Goal: Information Seeking & Learning: Learn about a topic

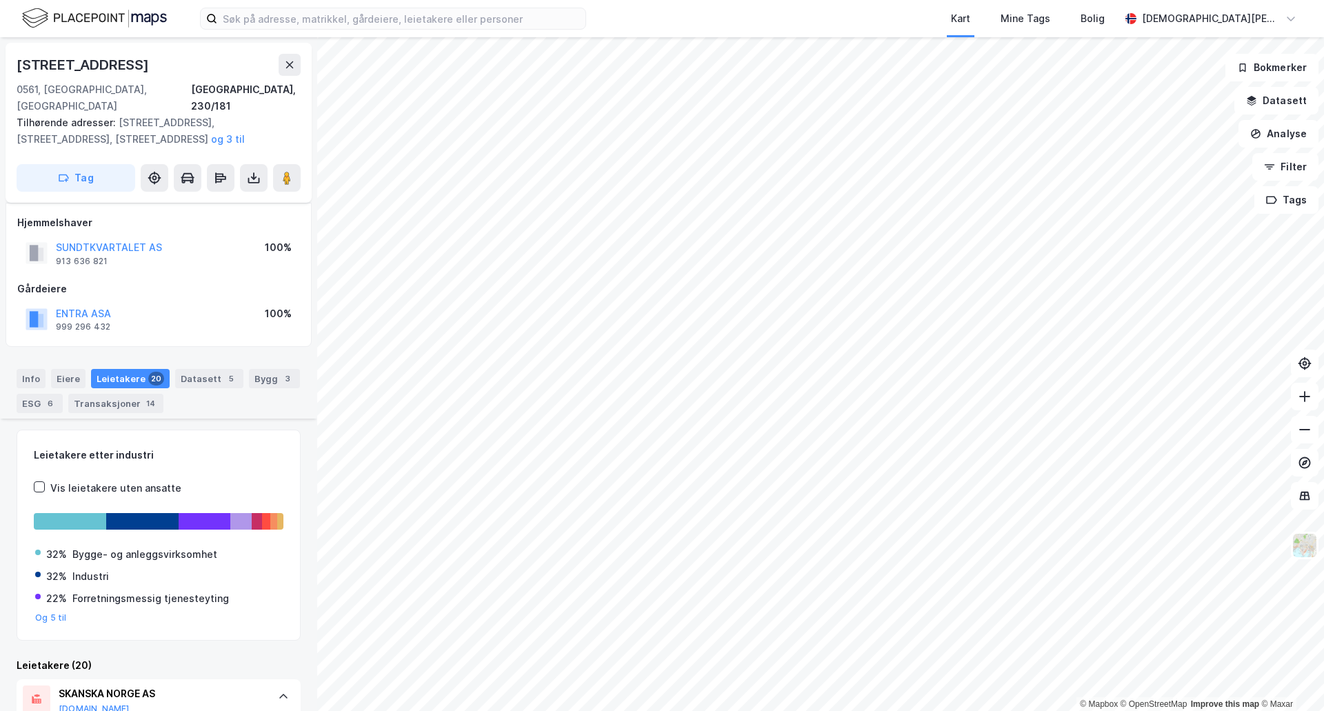
scroll to position [460, 0]
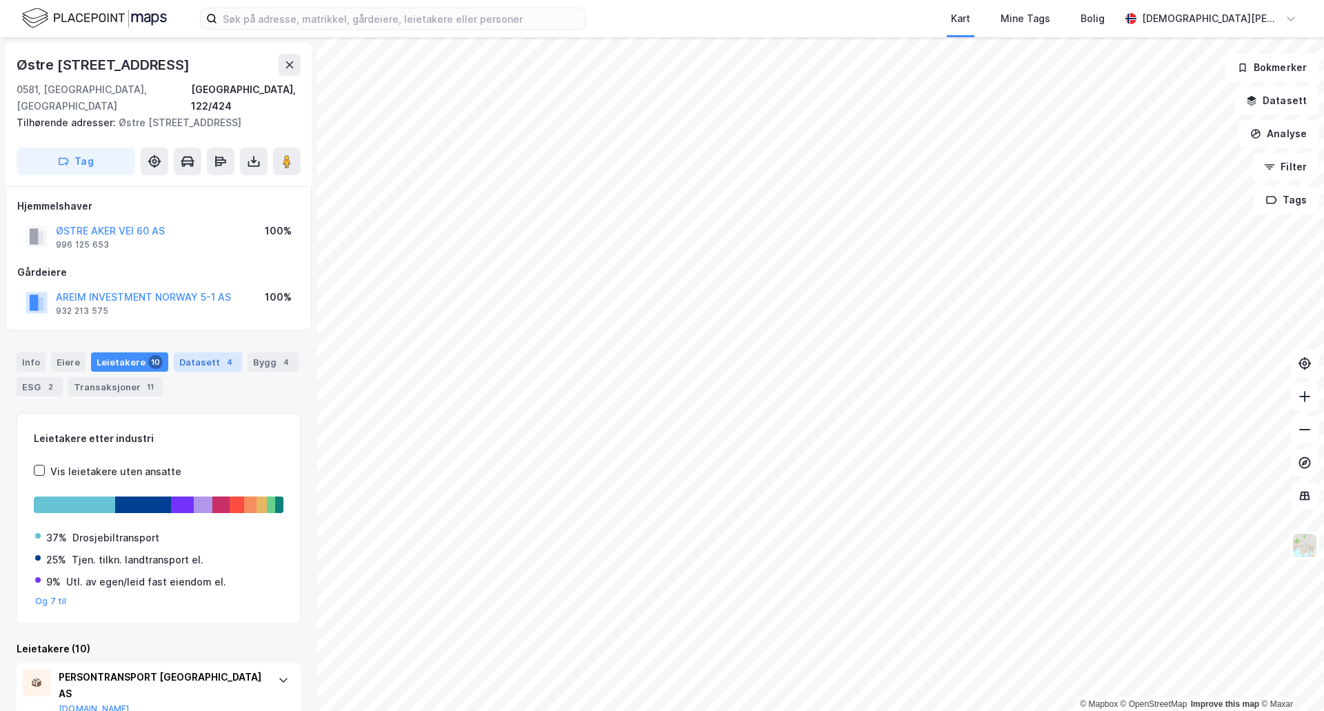
click at [202, 363] on div "Datasett 4" at bounding box center [208, 361] width 68 height 19
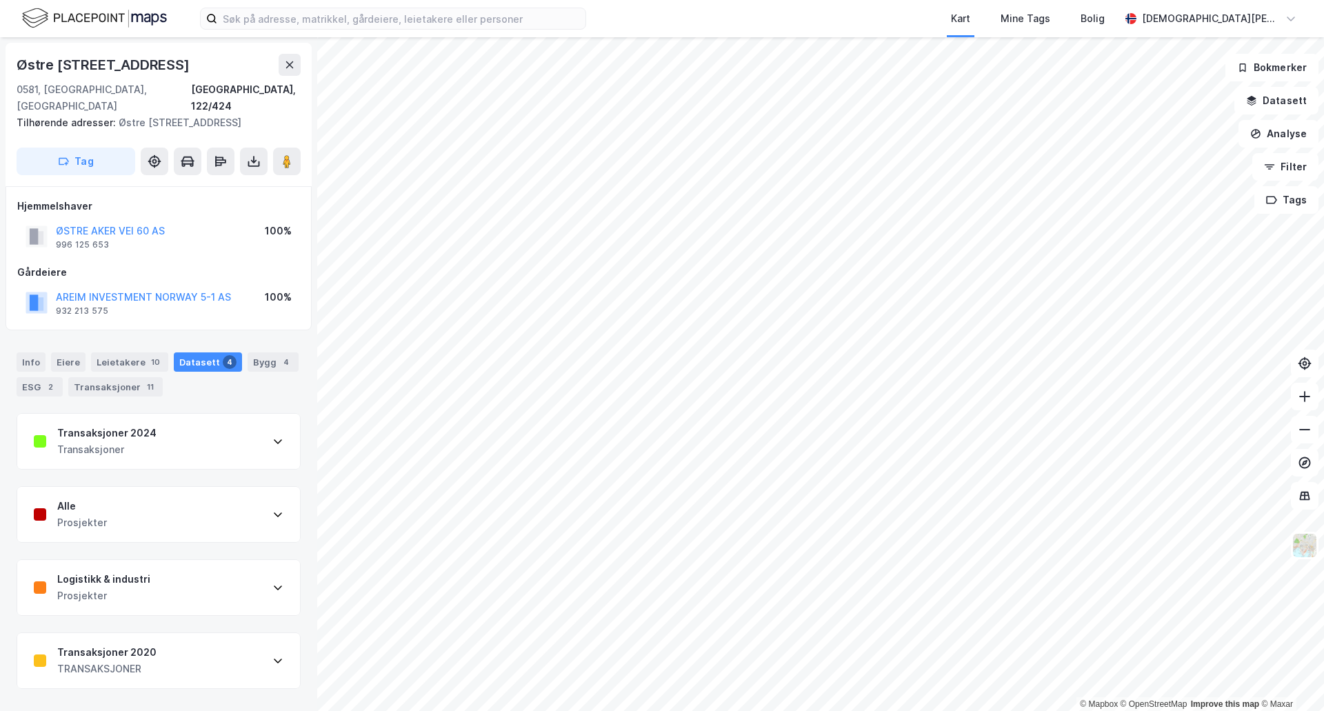
click at [179, 441] on div "Transaksjoner 2024 Transaksjoner" at bounding box center [158, 441] width 283 height 55
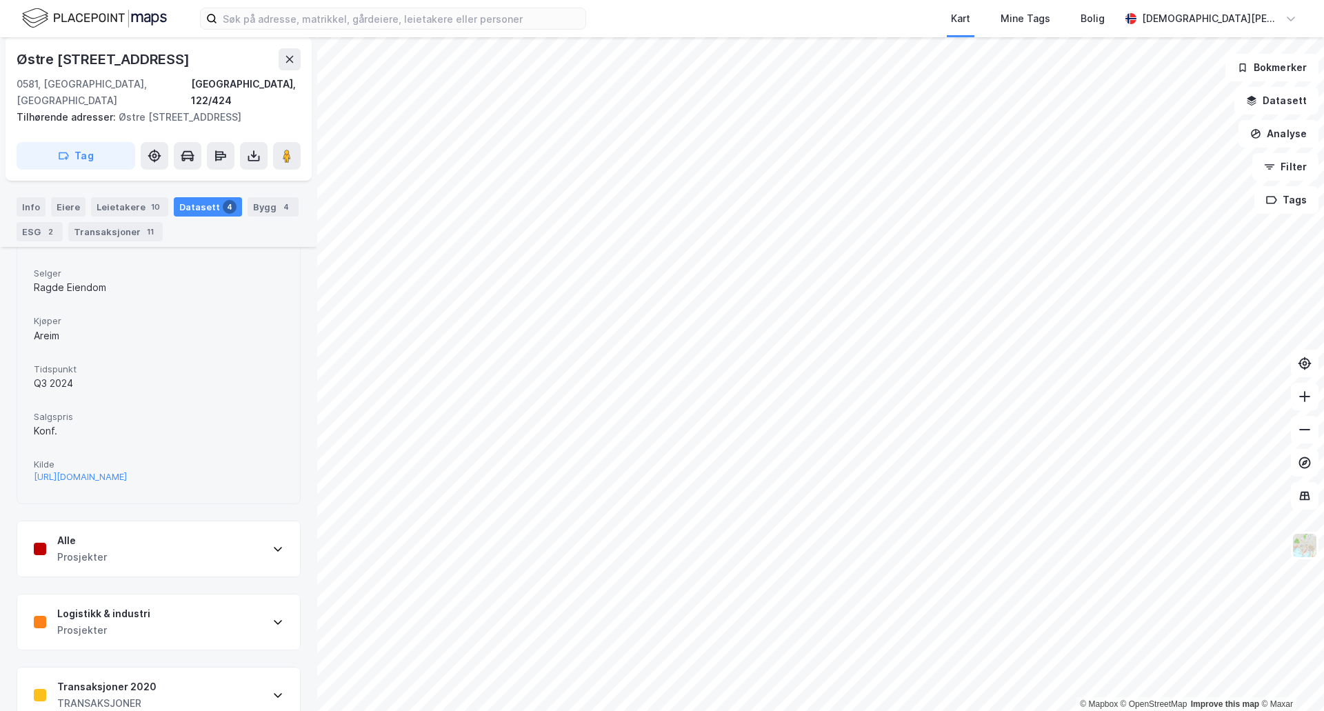
scroll to position [439, 0]
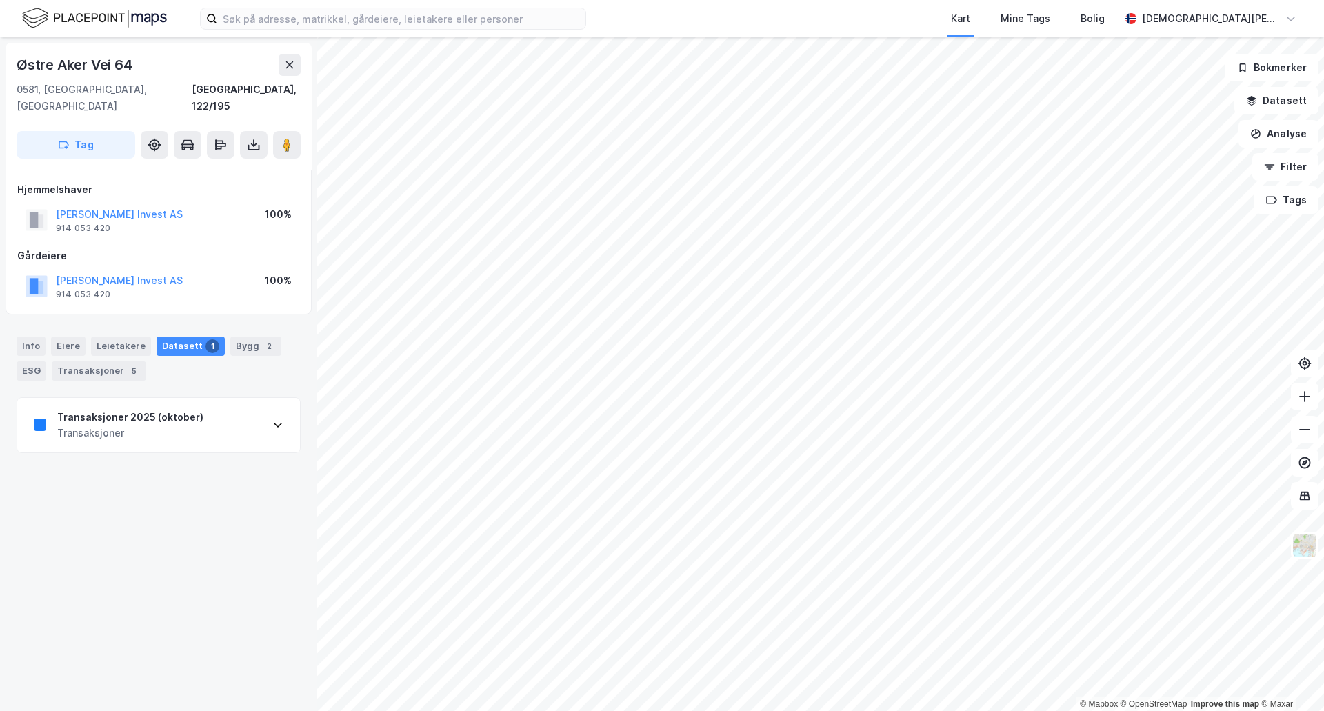
click at [212, 426] on div "Transaksjoner 2025 (oktober) Transaksjoner" at bounding box center [158, 425] width 283 height 55
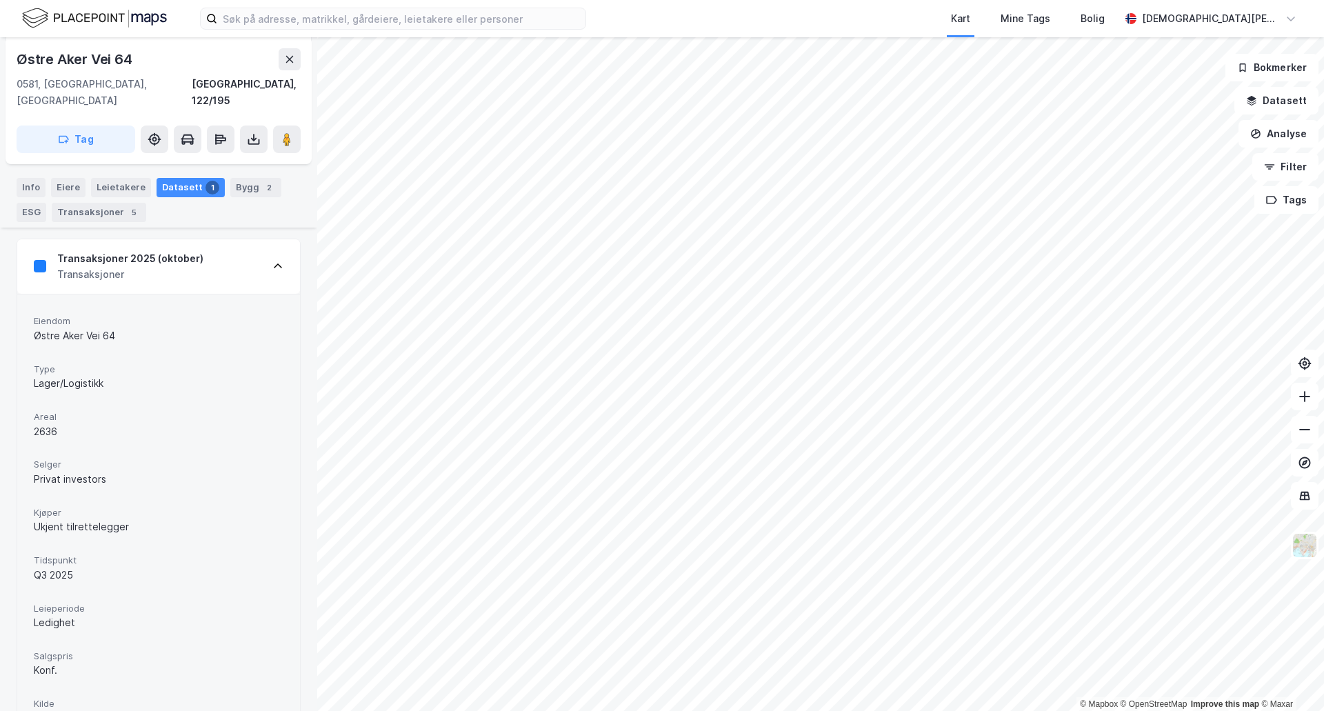
scroll to position [203, 0]
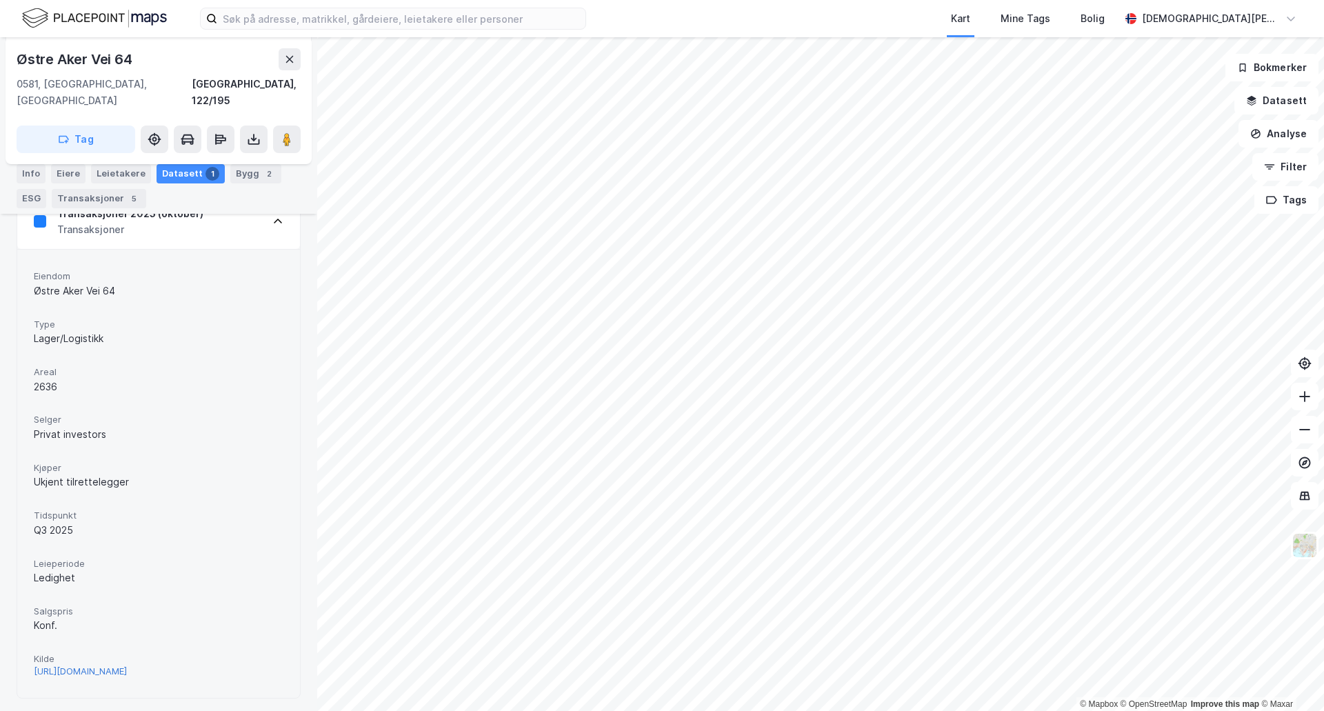
click at [127, 666] on div "[URL][DOMAIN_NAME]" at bounding box center [80, 672] width 93 height 12
